Goal: Obtain resource: Download file/media

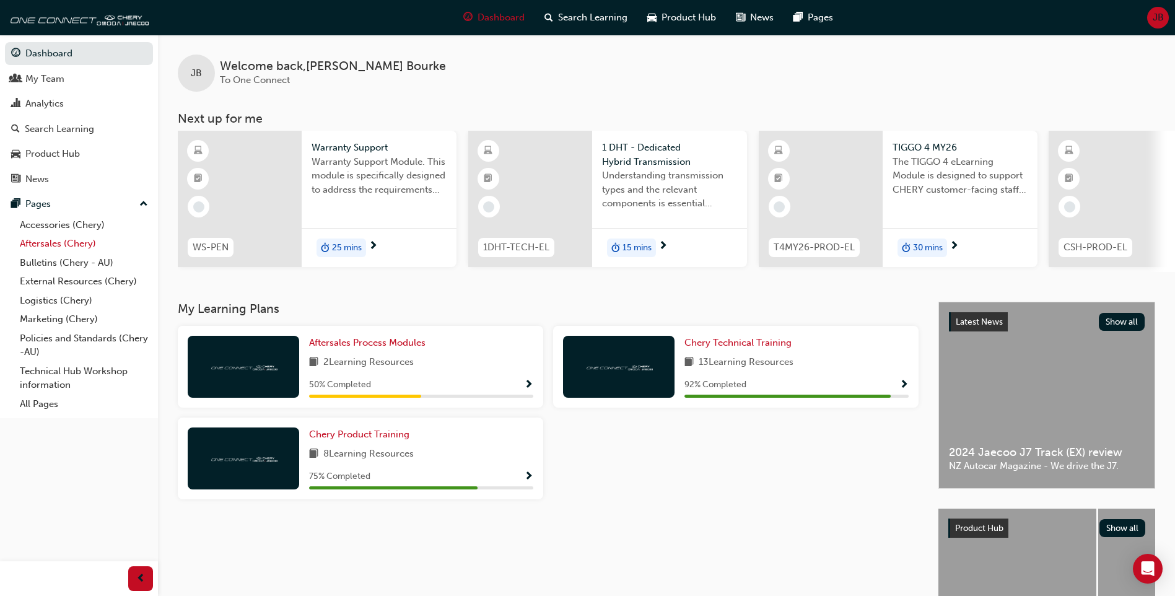
click at [88, 245] on link "Aftersales (Chery)" at bounding box center [84, 243] width 138 height 19
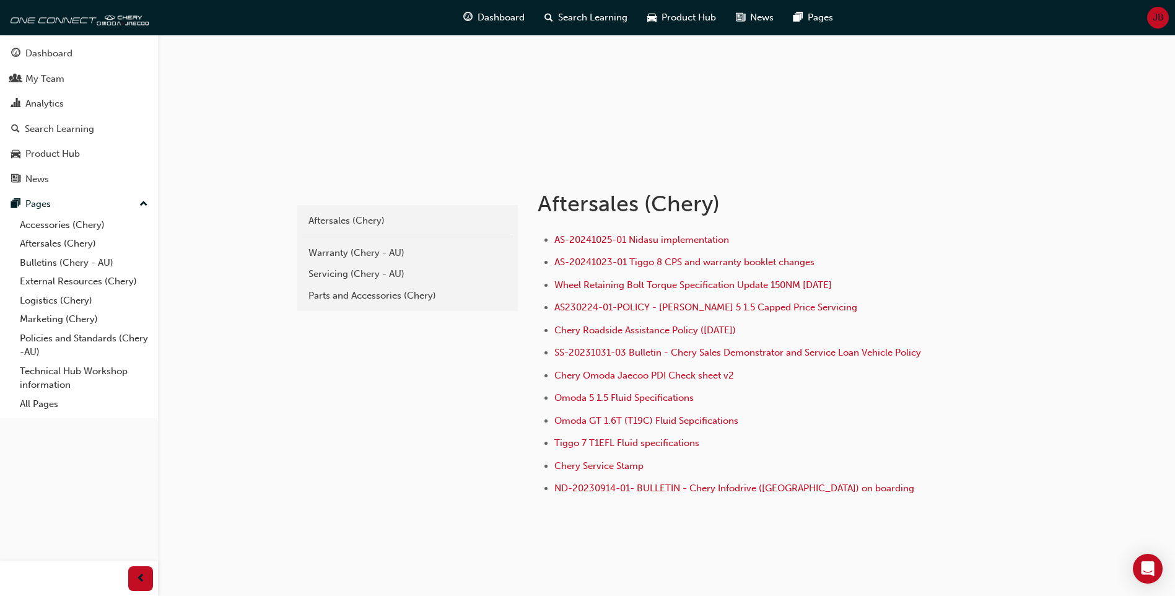
scroll to position [124, 0]
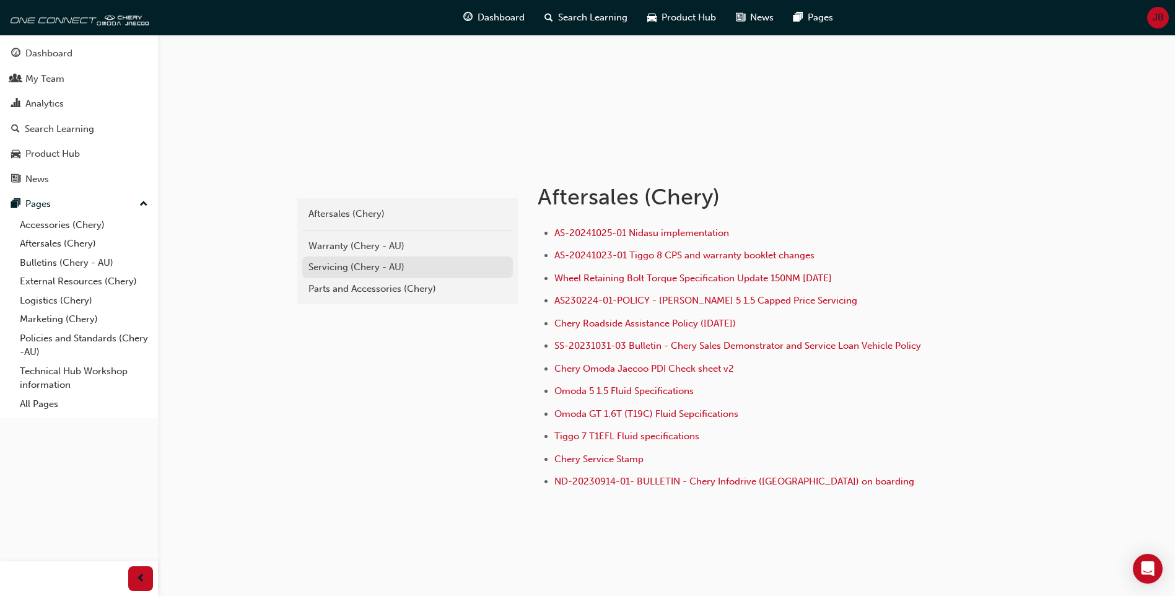
click at [360, 264] on div "Servicing (Chery - AU)" at bounding box center [407, 267] width 198 height 14
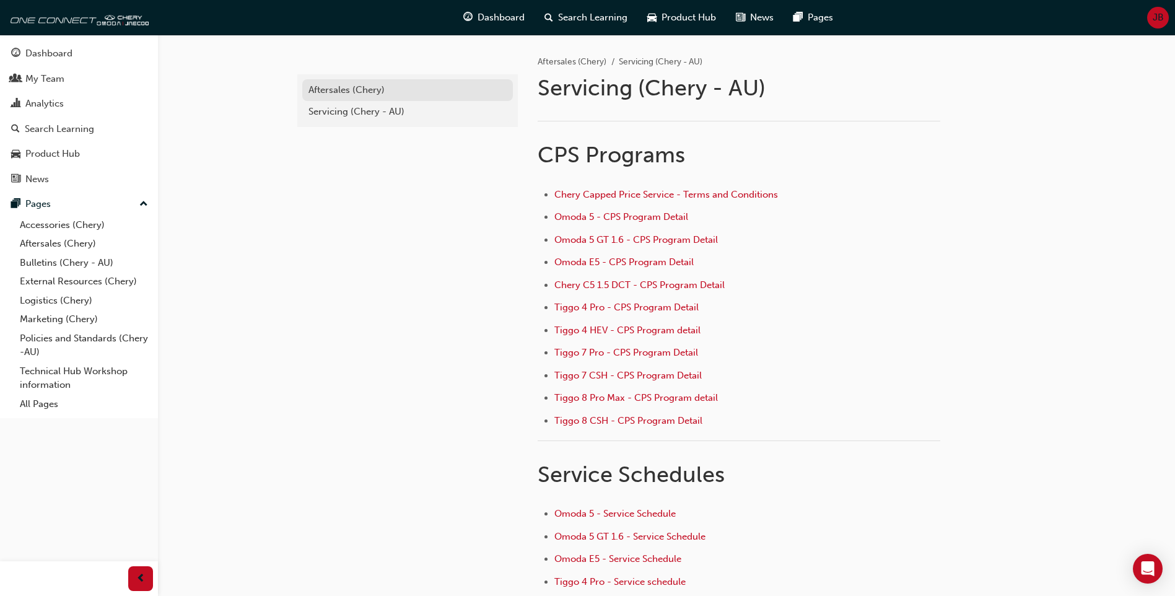
click at [356, 89] on div "Aftersales (Chery)" at bounding box center [407, 90] width 198 height 14
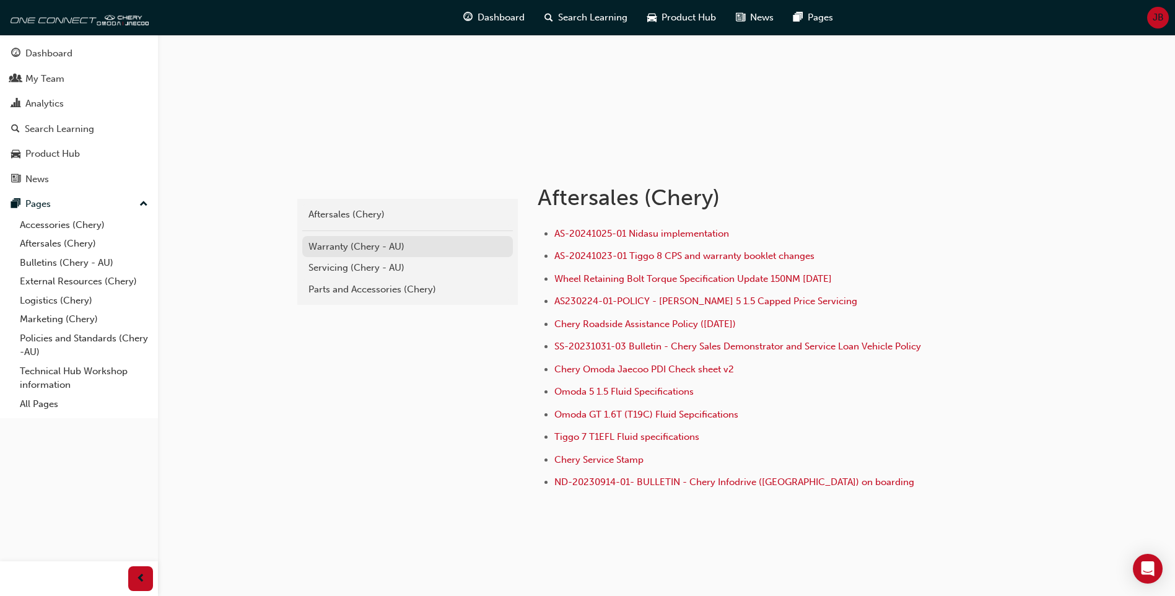
scroll to position [124, 0]
click at [590, 365] on span "Chery Omoda Jaecoo PDI Check sheet v2" at bounding box center [644, 368] width 180 height 11
